Goal: Transaction & Acquisition: Purchase product/service

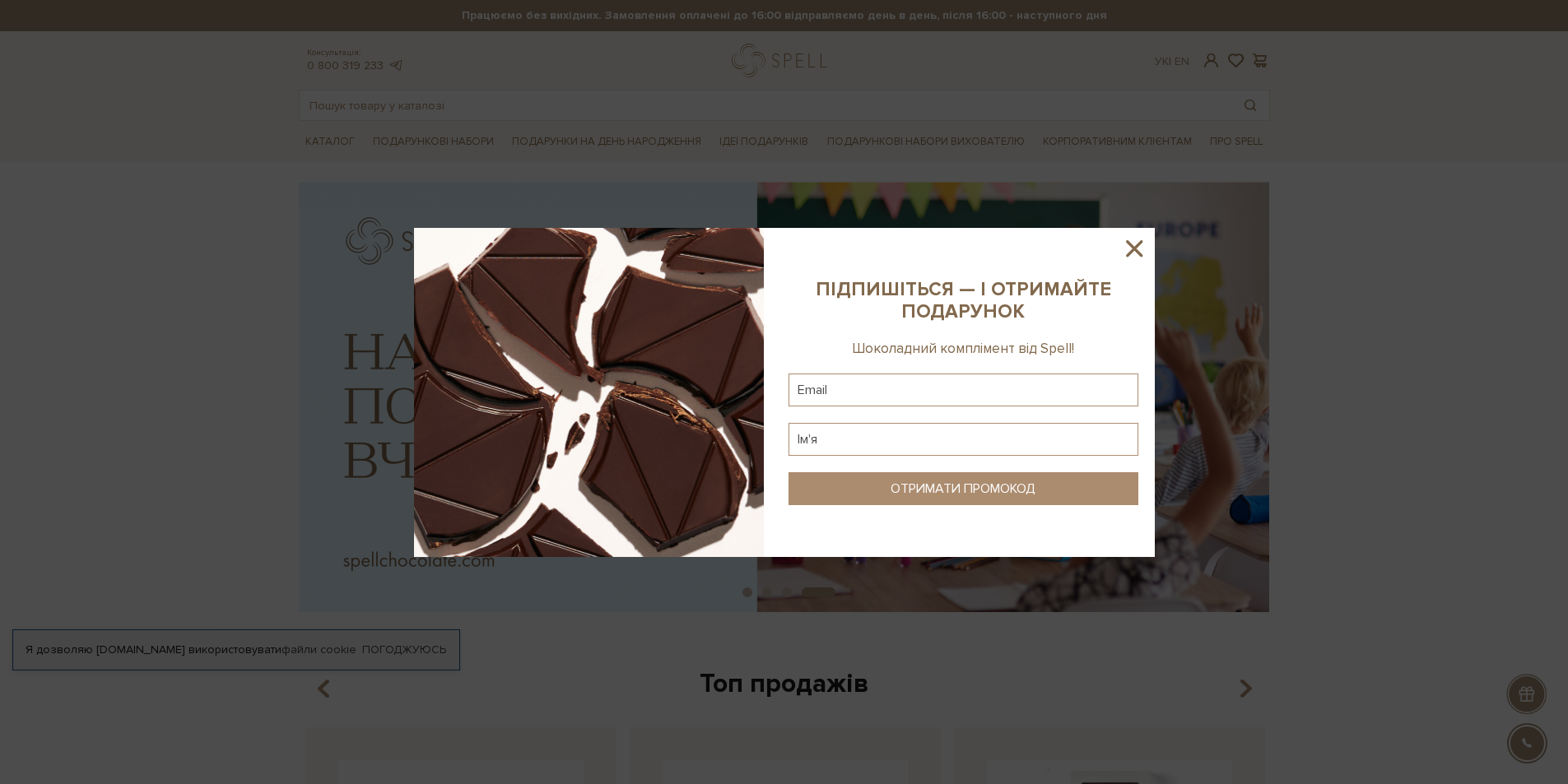
click at [1133, 249] on icon at bounding box center [1133, 248] width 17 height 17
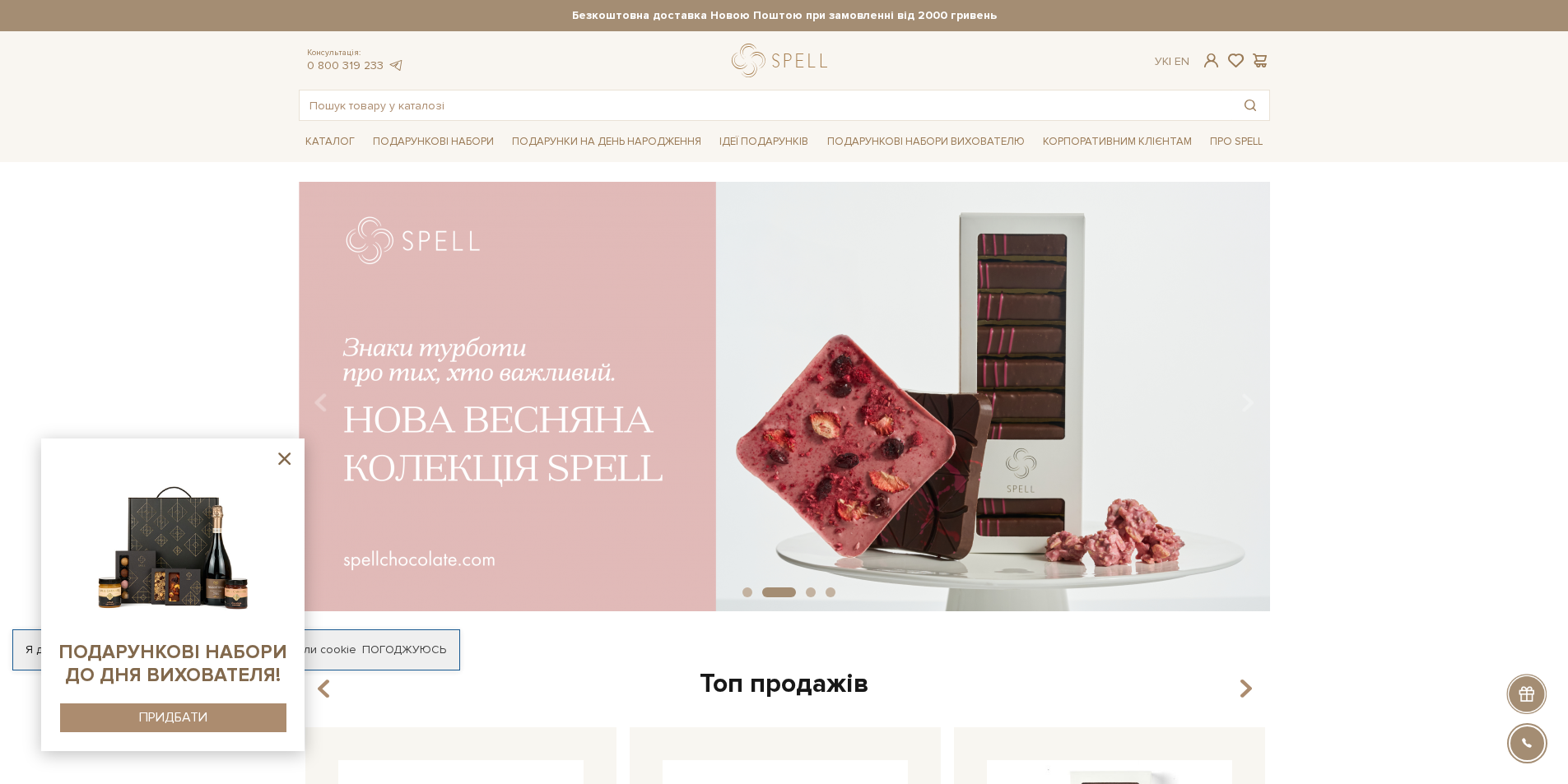
click at [283, 462] on icon at bounding box center [284, 458] width 13 height 13
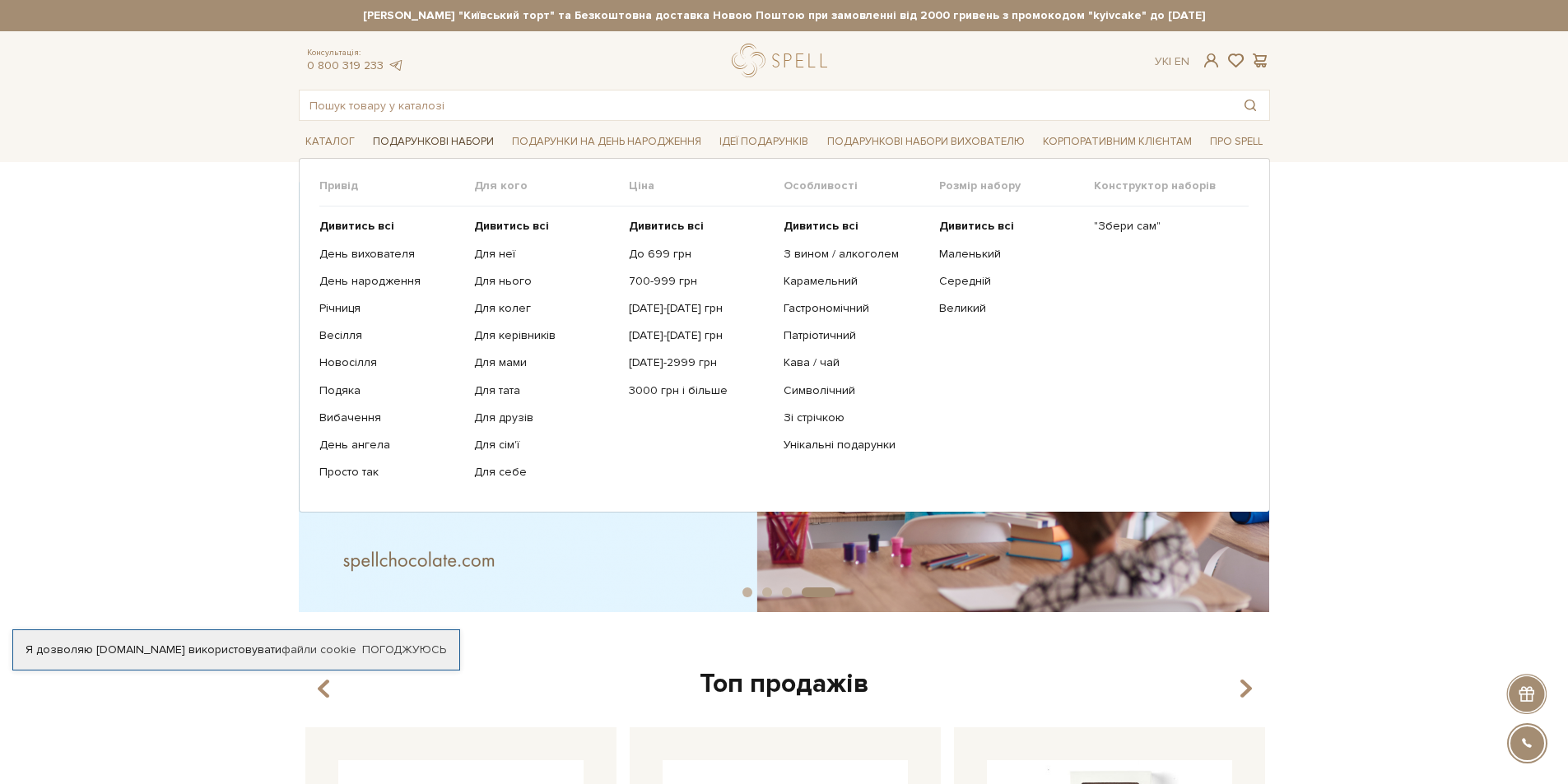
click at [443, 144] on link "Подарункові набори" at bounding box center [434, 141] width 134 height 26
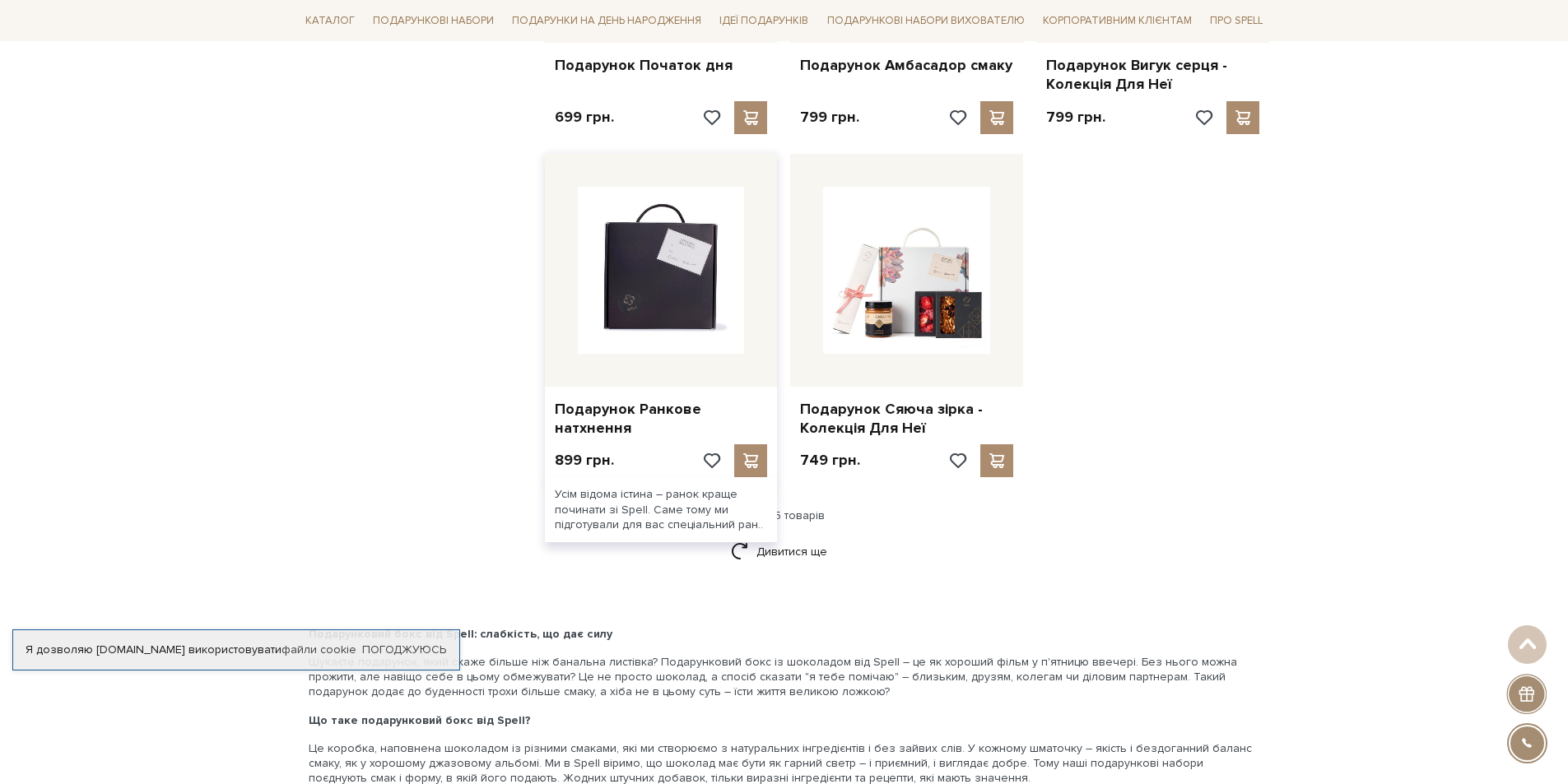
scroll to position [1892, 0]
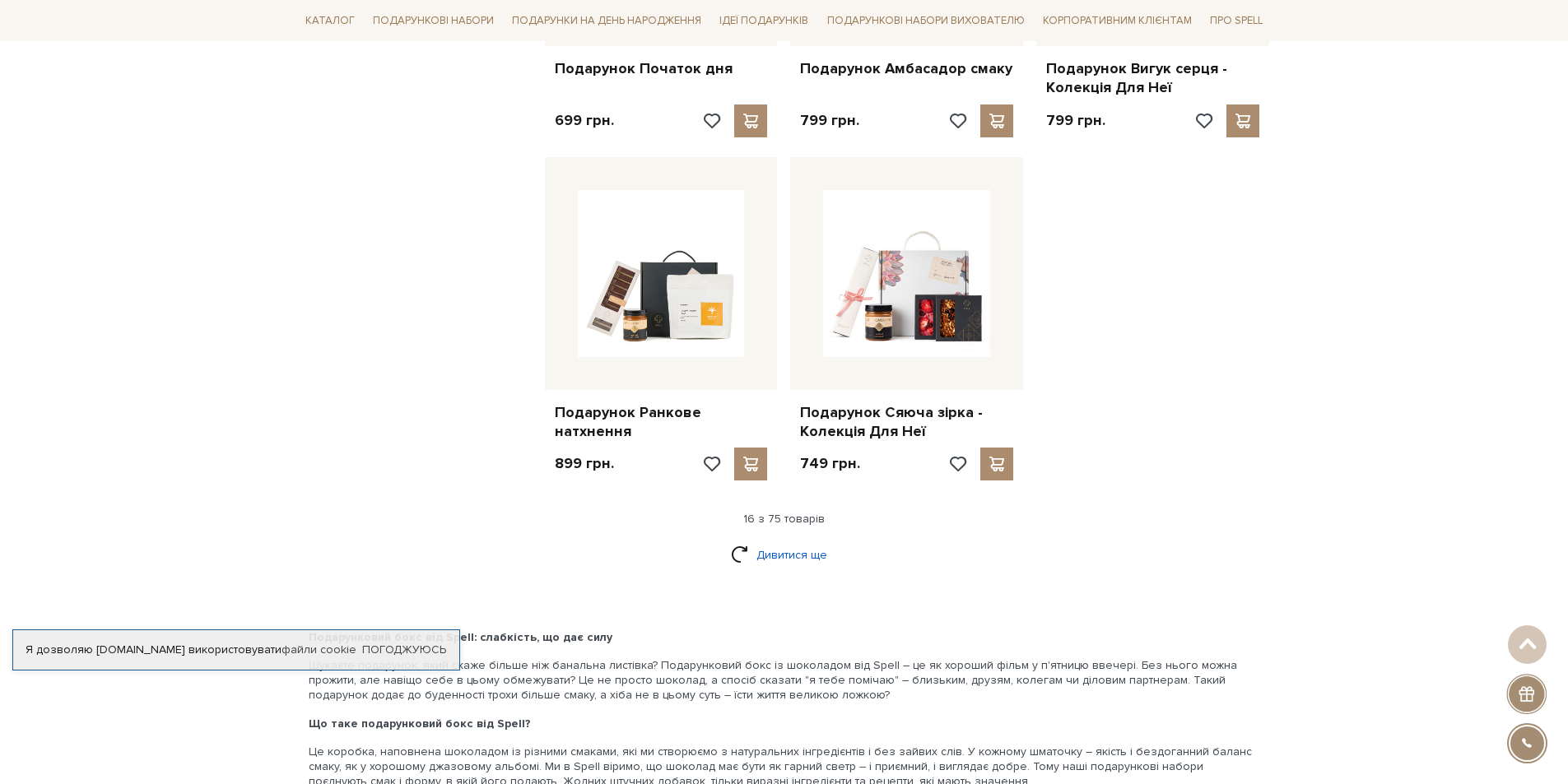
click at [778, 543] on link "Дивитися ще" at bounding box center [784, 554] width 107 height 28
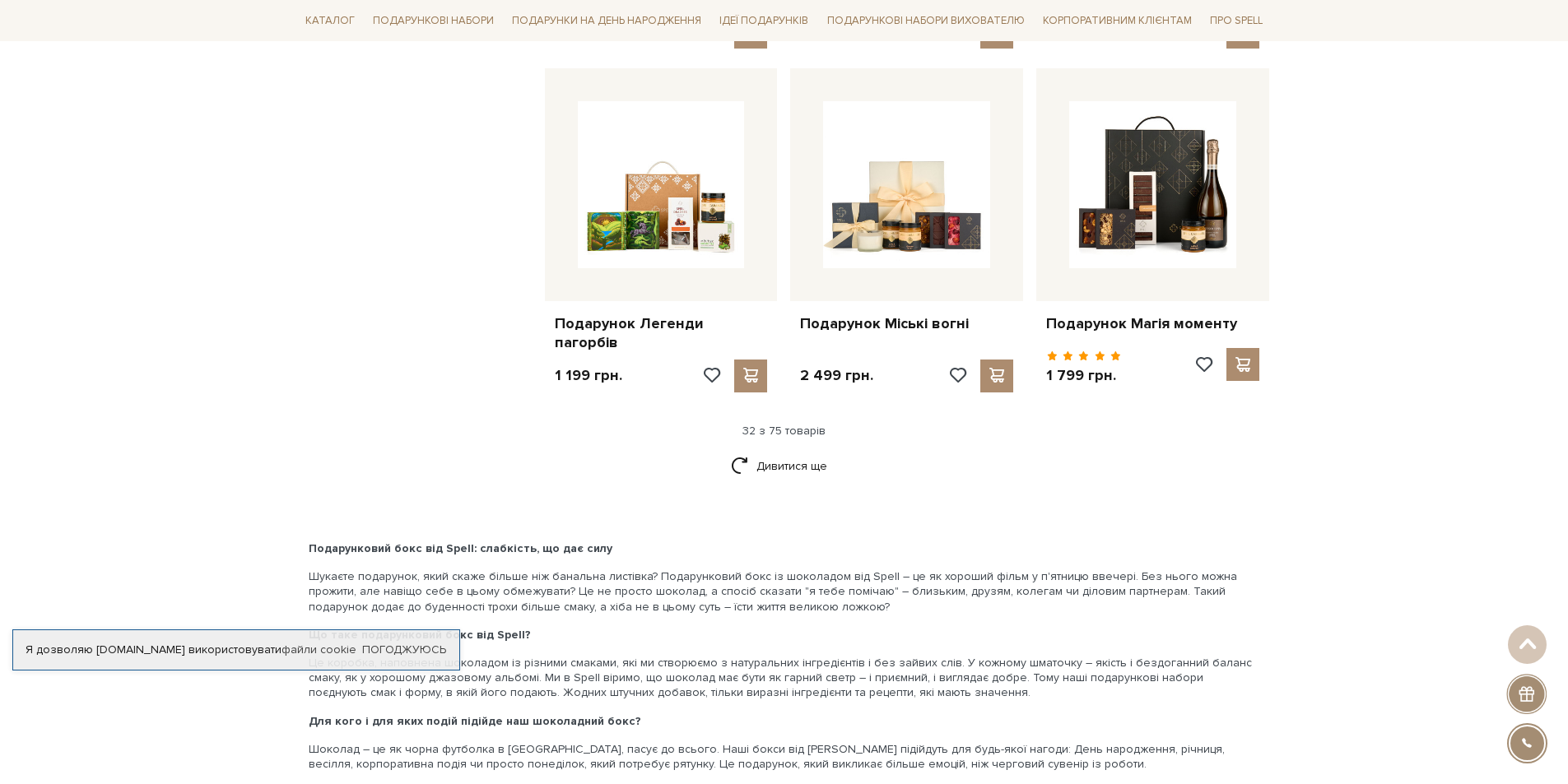
scroll to position [3701, 0]
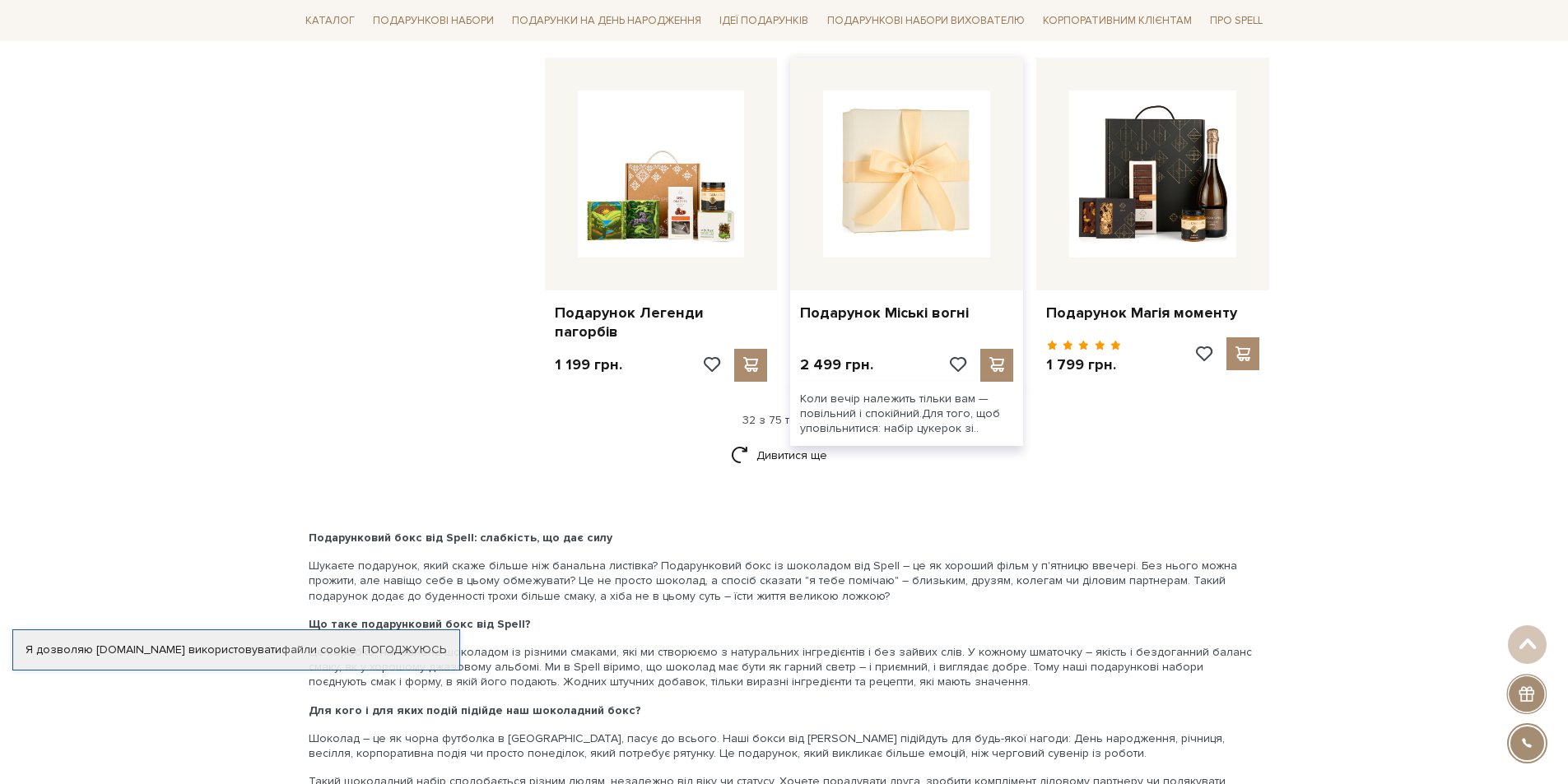
click at [853, 213] on img at bounding box center [906, 174] width 167 height 167
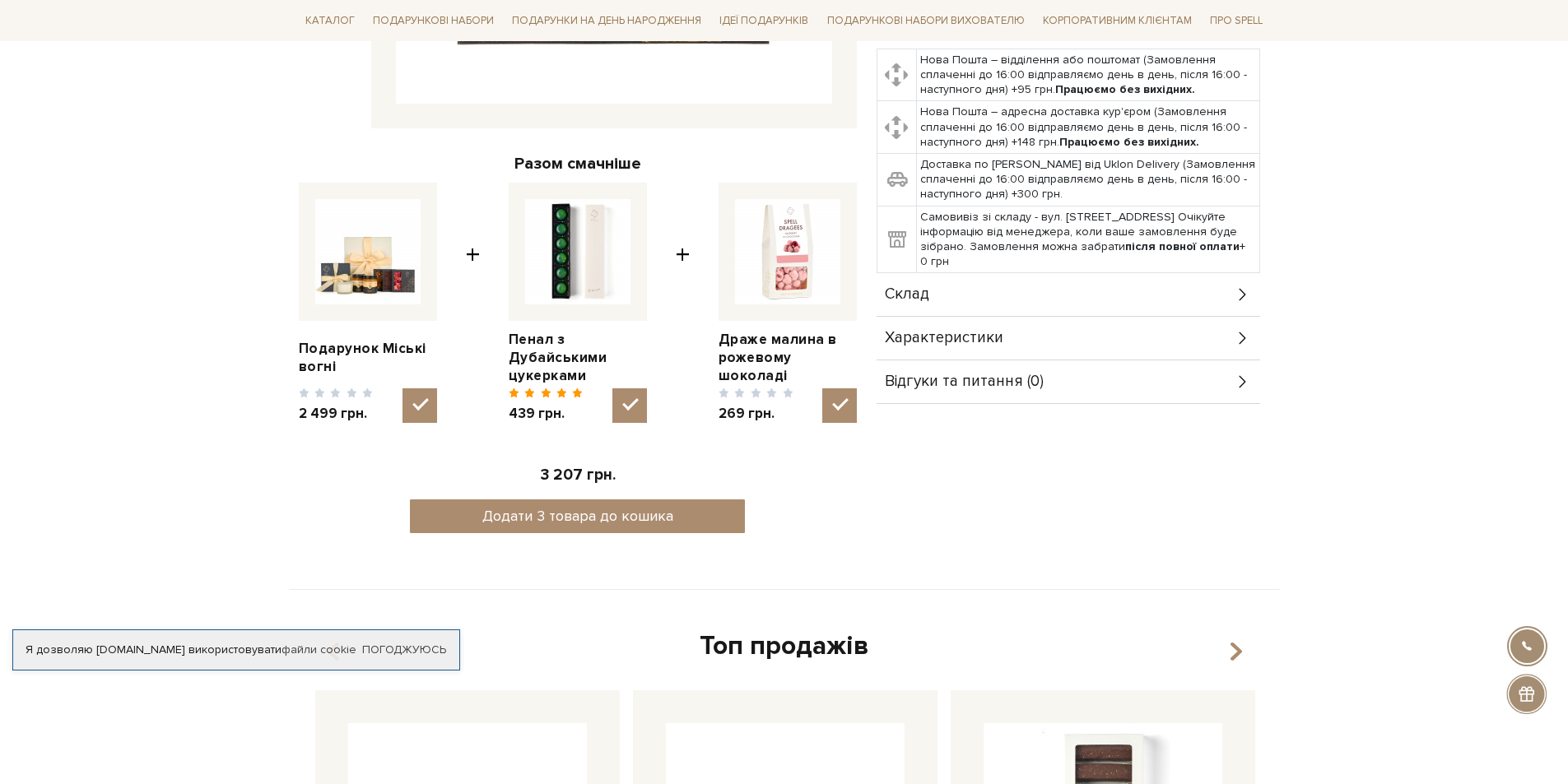
scroll to position [576, 0]
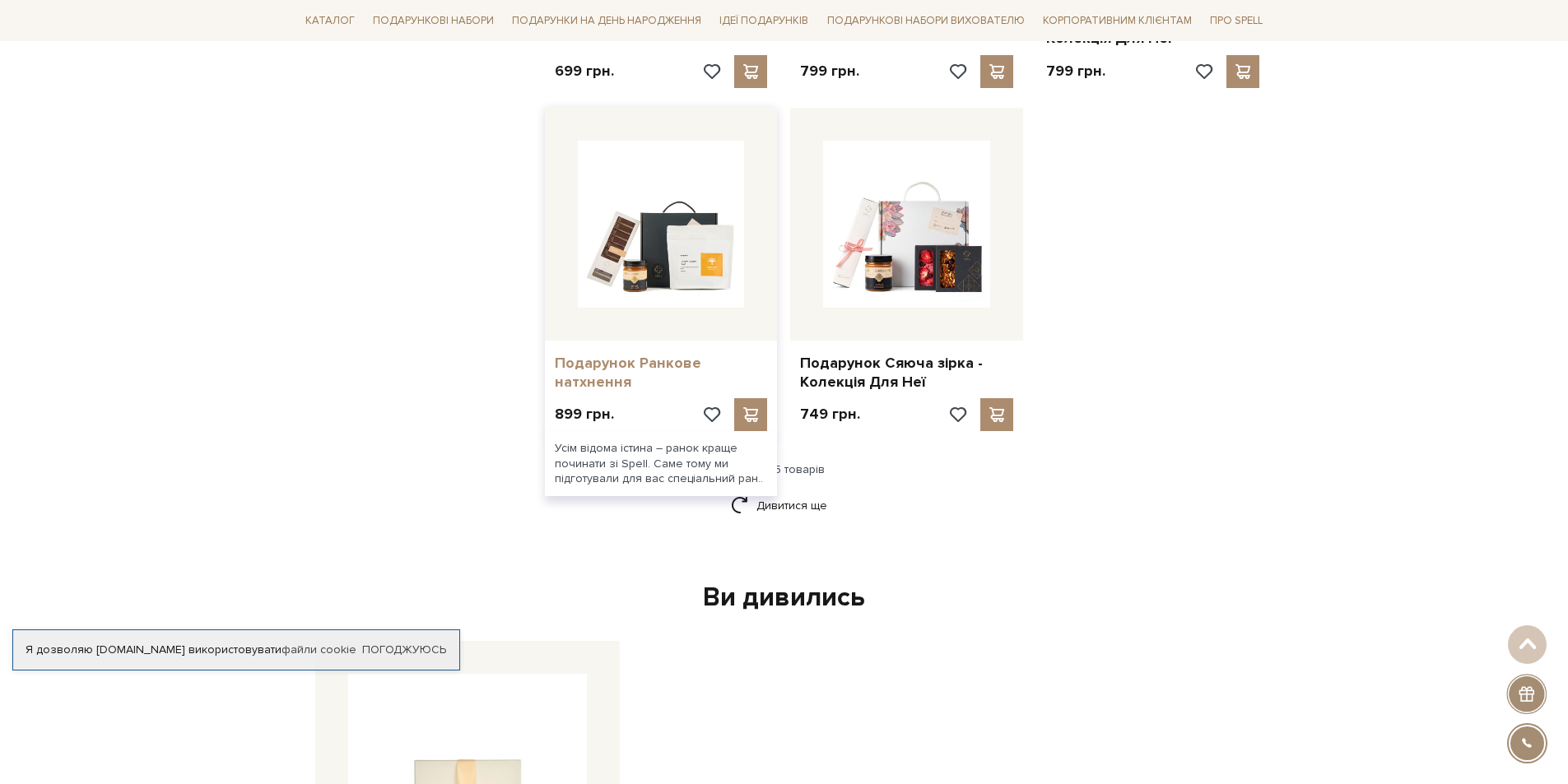
scroll to position [1912, 0]
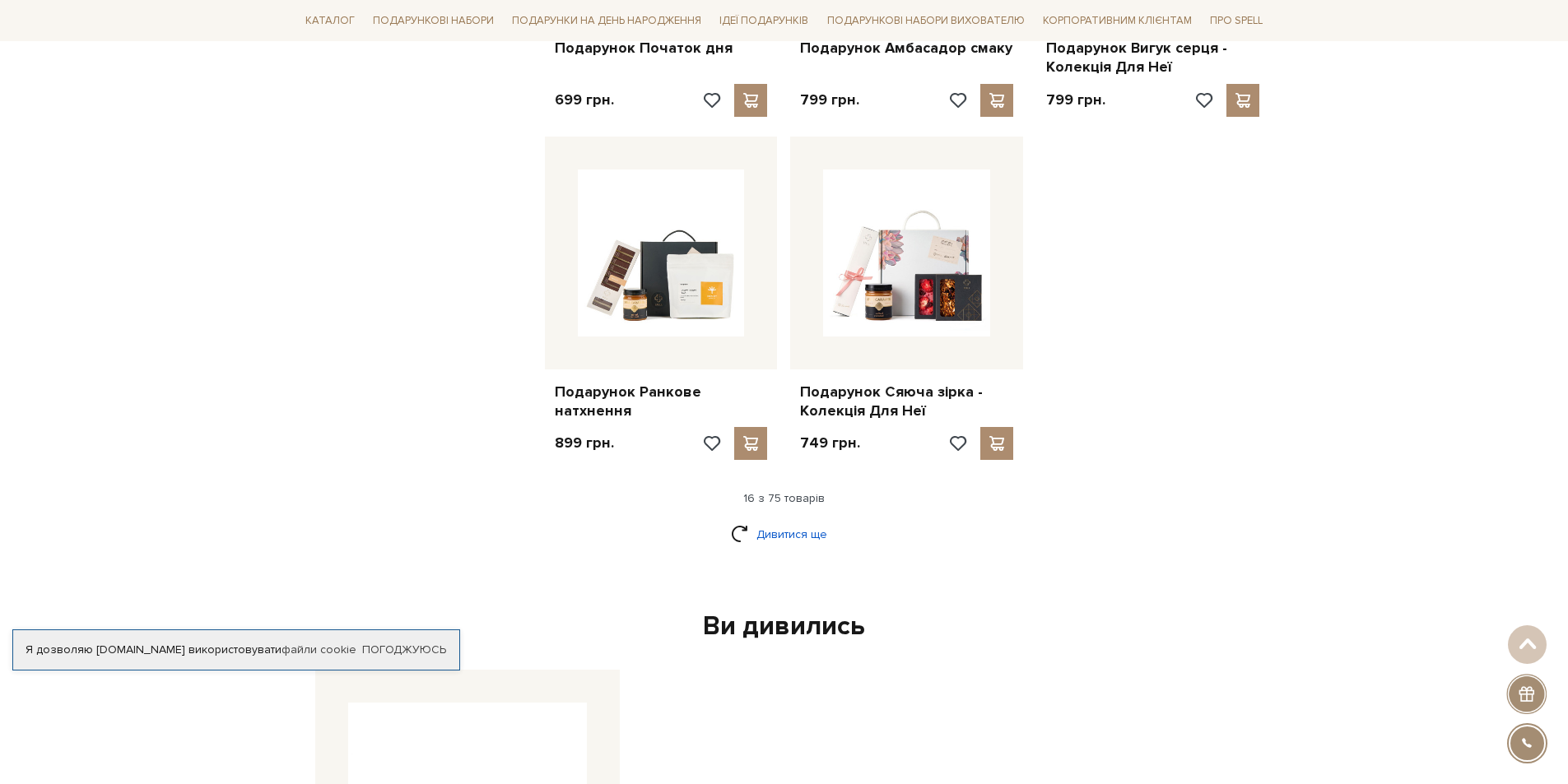
click at [763, 527] on link "Дивитися ще" at bounding box center [784, 533] width 107 height 28
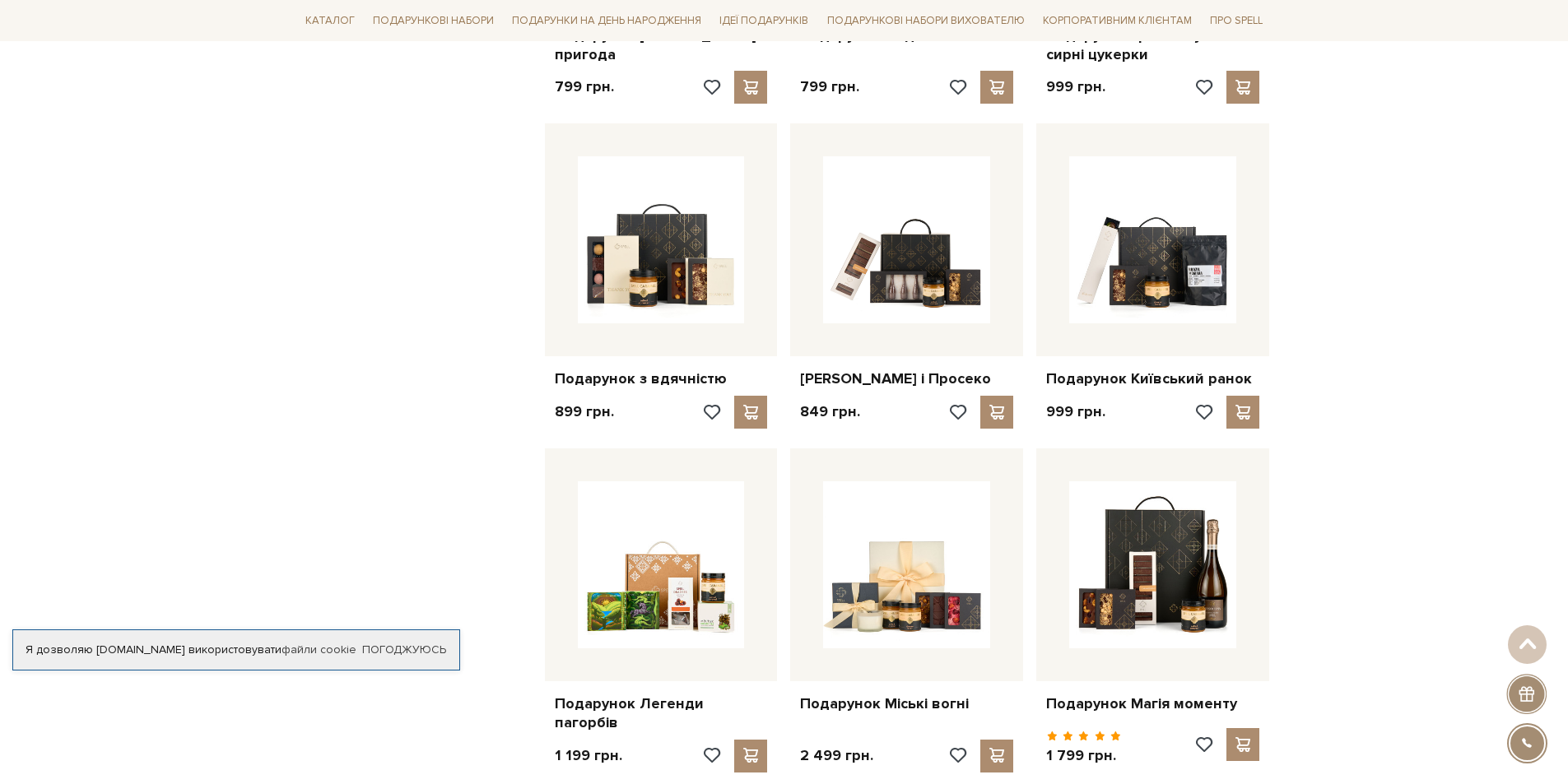
scroll to position [3722, 0]
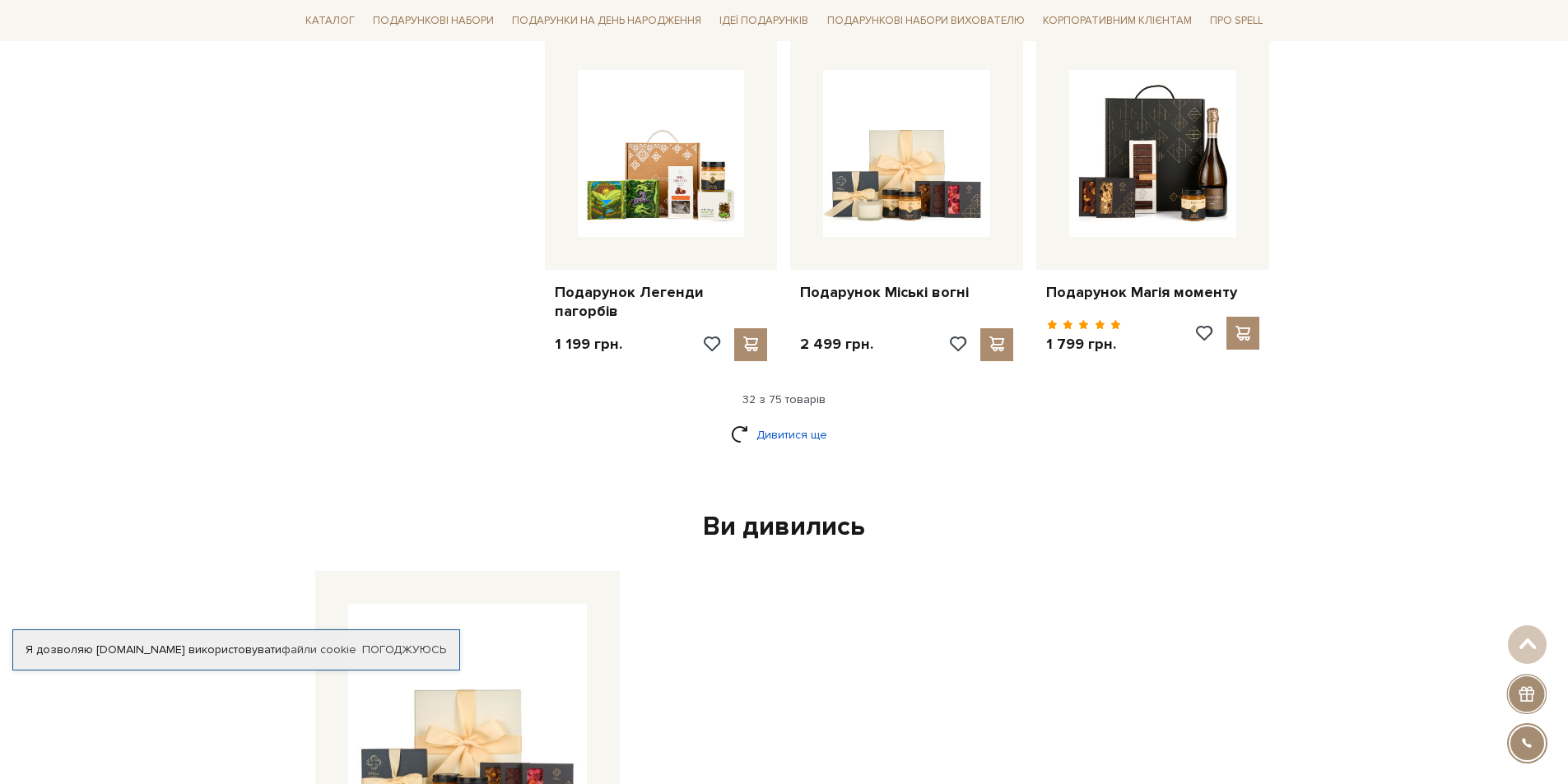
click at [735, 427] on link "Дивитися ще" at bounding box center [784, 434] width 107 height 28
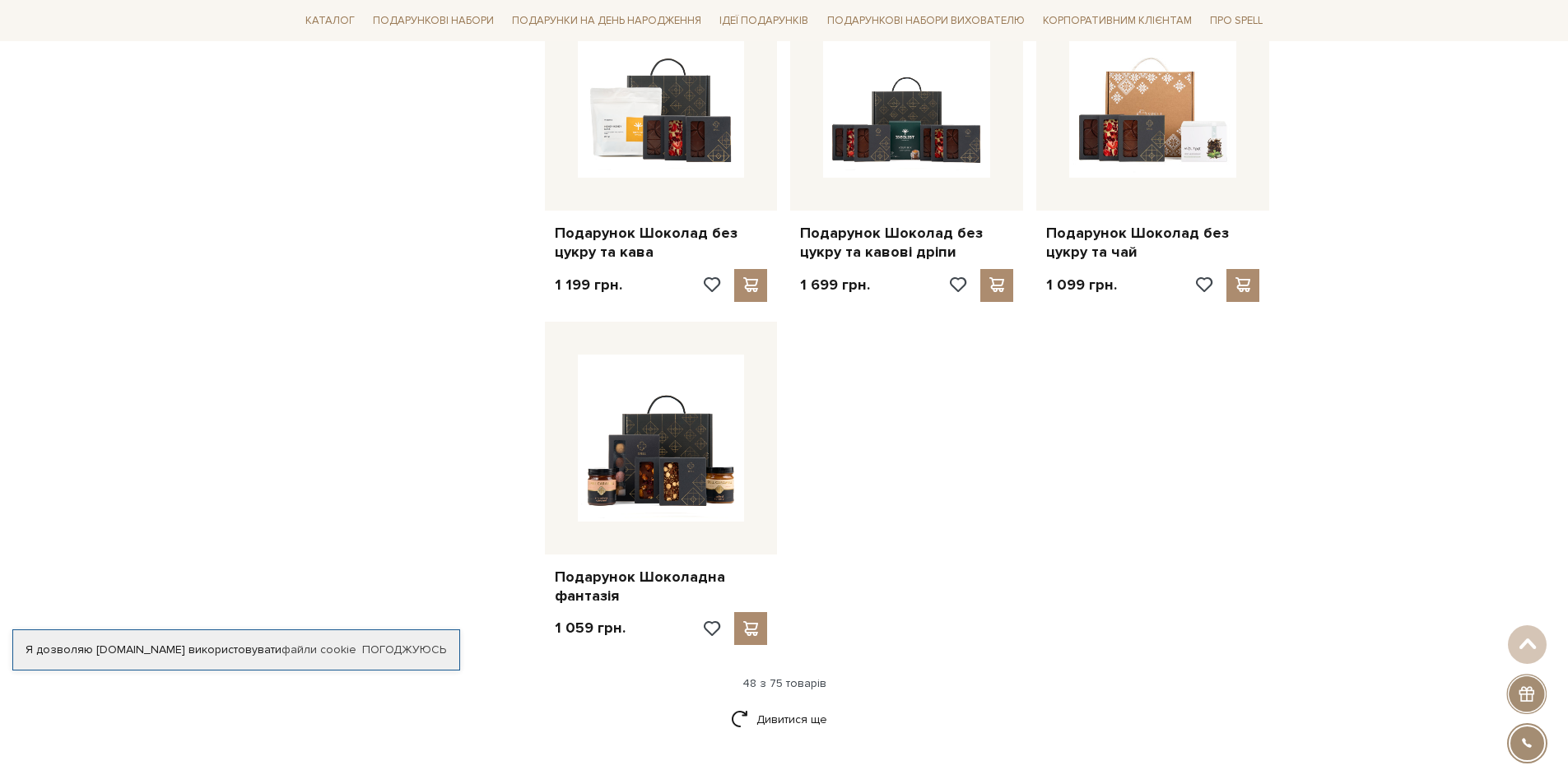
scroll to position [5531, 0]
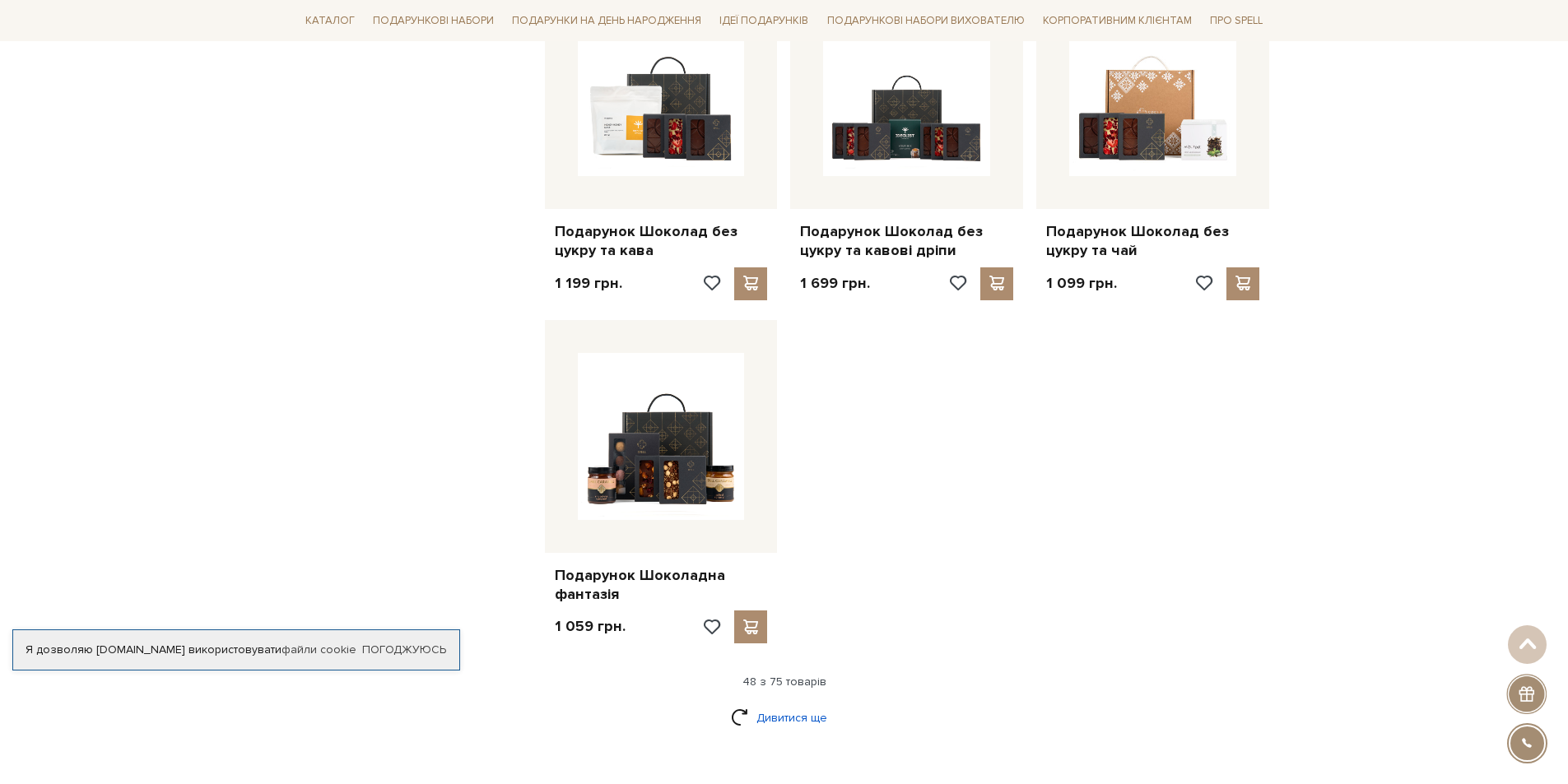
click at [760, 703] on link "Дивитися ще" at bounding box center [784, 717] width 107 height 28
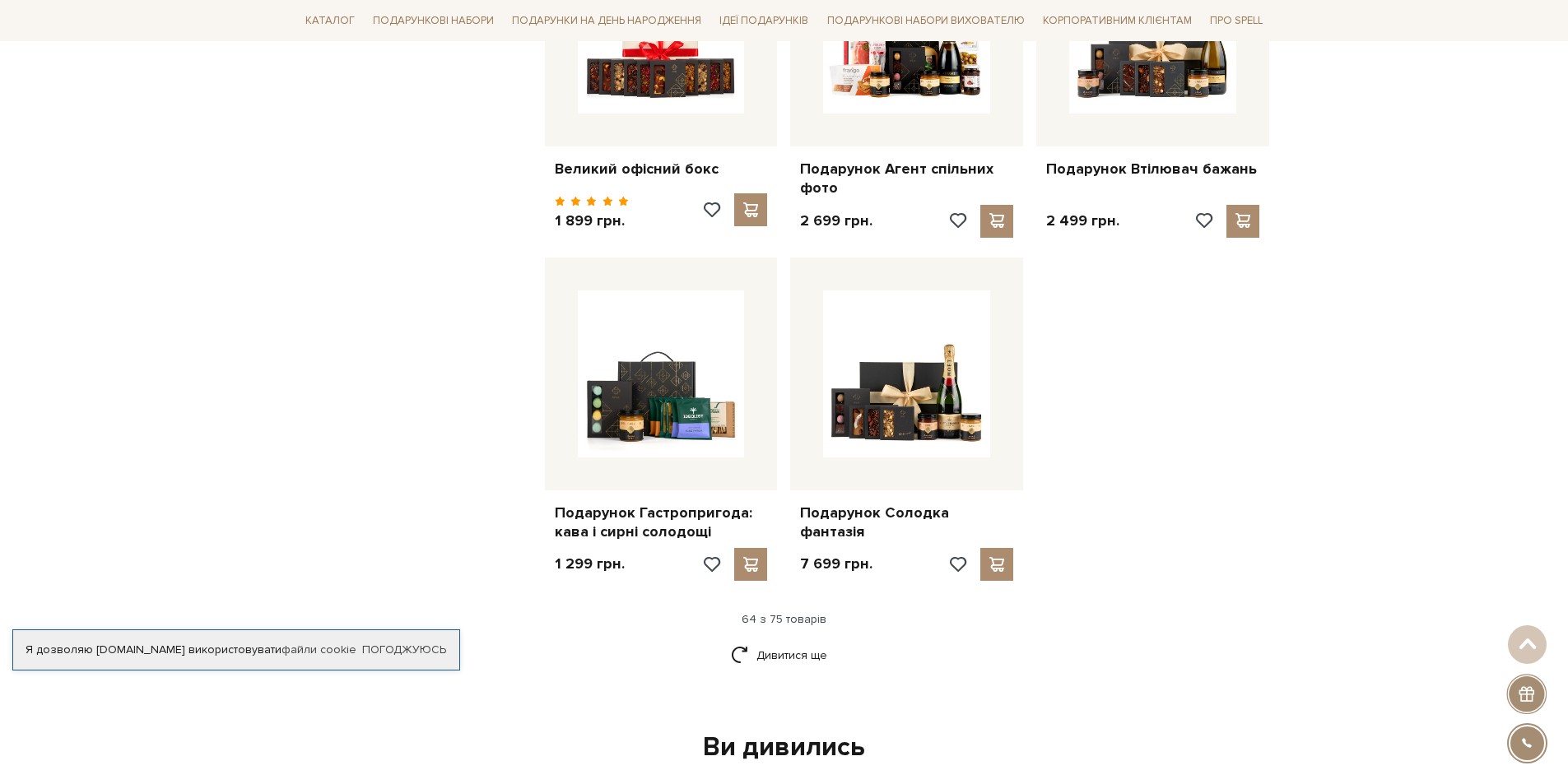
scroll to position [7341, 0]
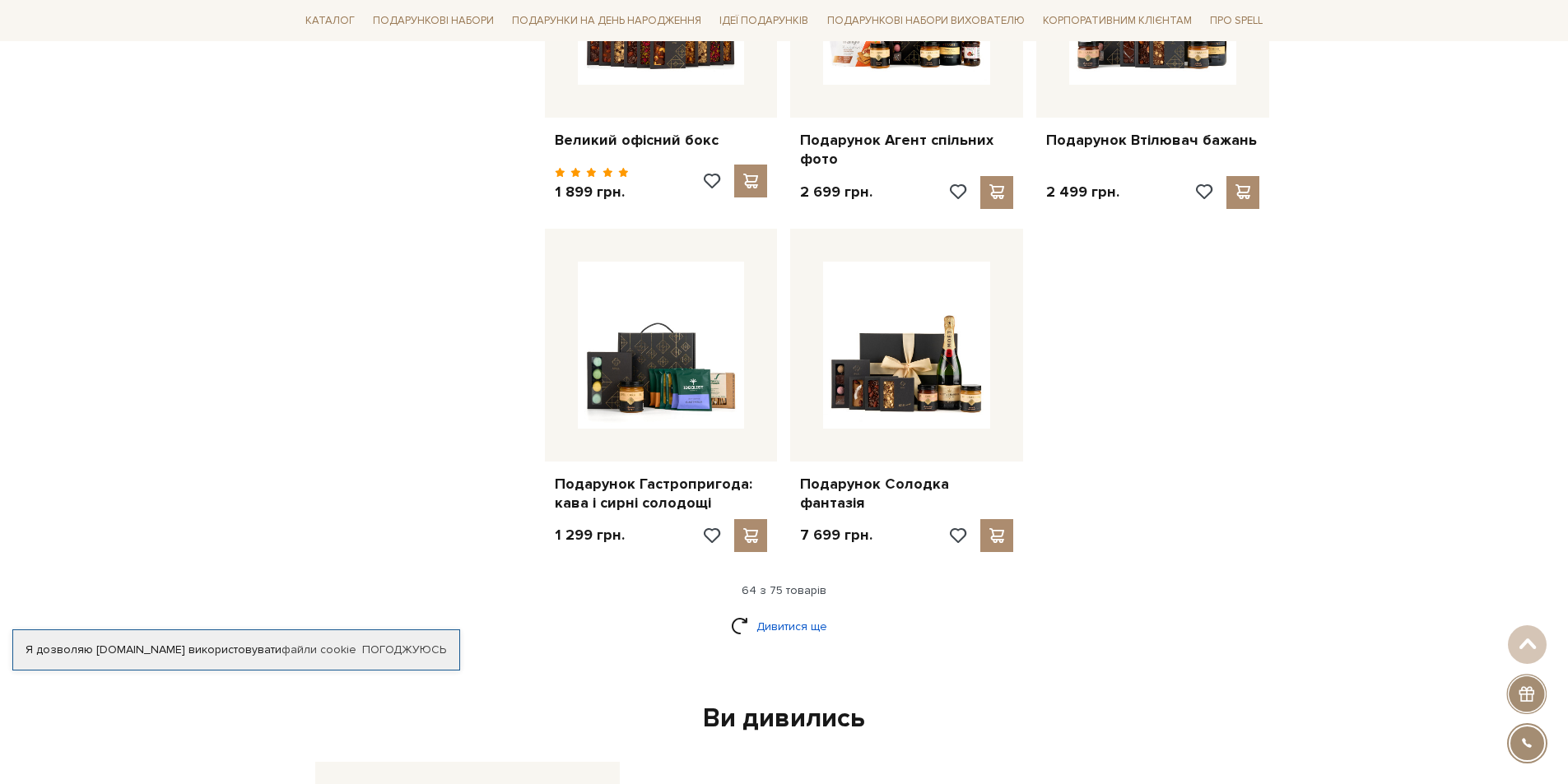
click at [735, 621] on link "Дивитися ще" at bounding box center [784, 626] width 107 height 28
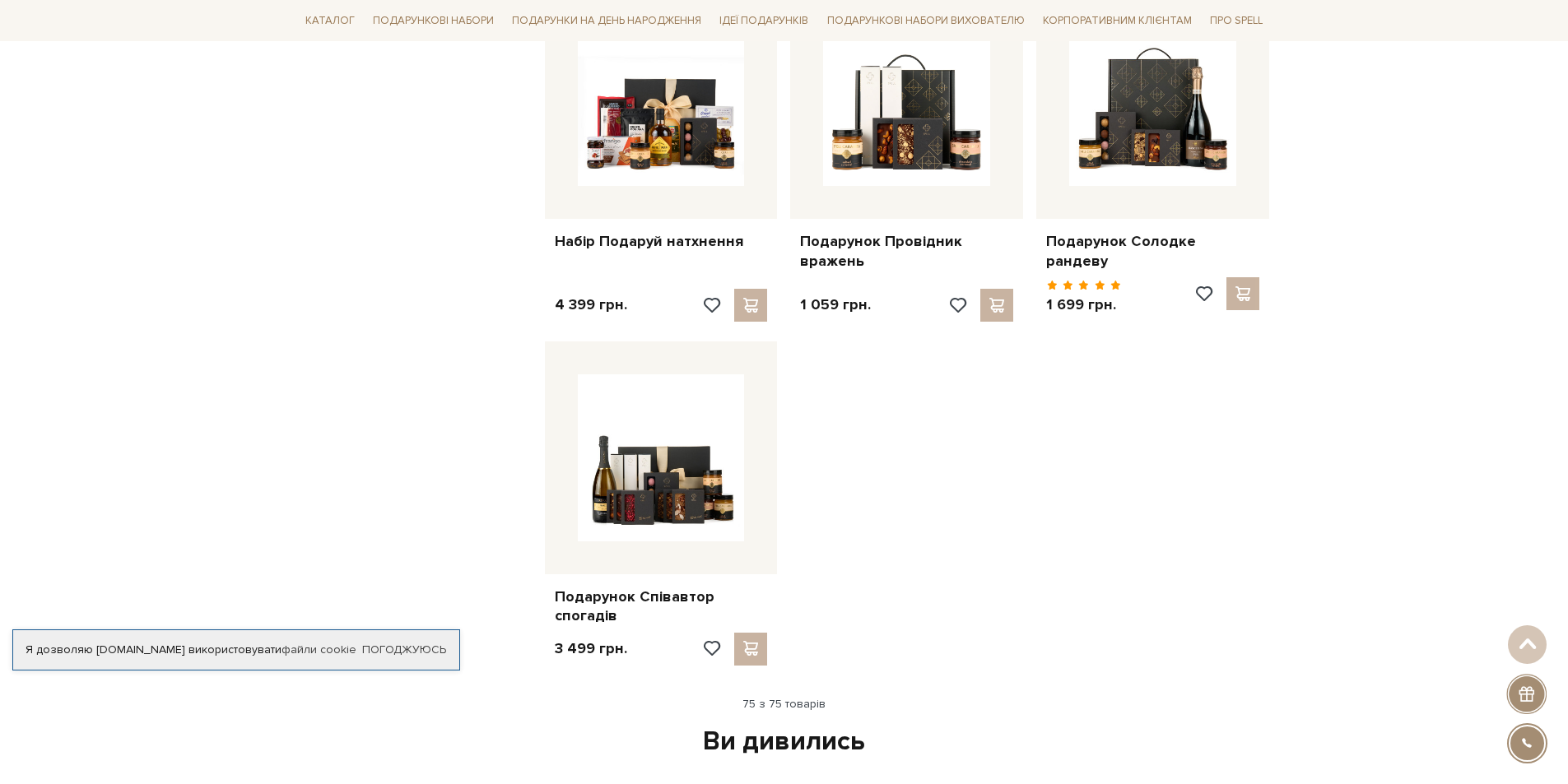
scroll to position [8904, 0]
